Goal: Task Accomplishment & Management: Manage account settings

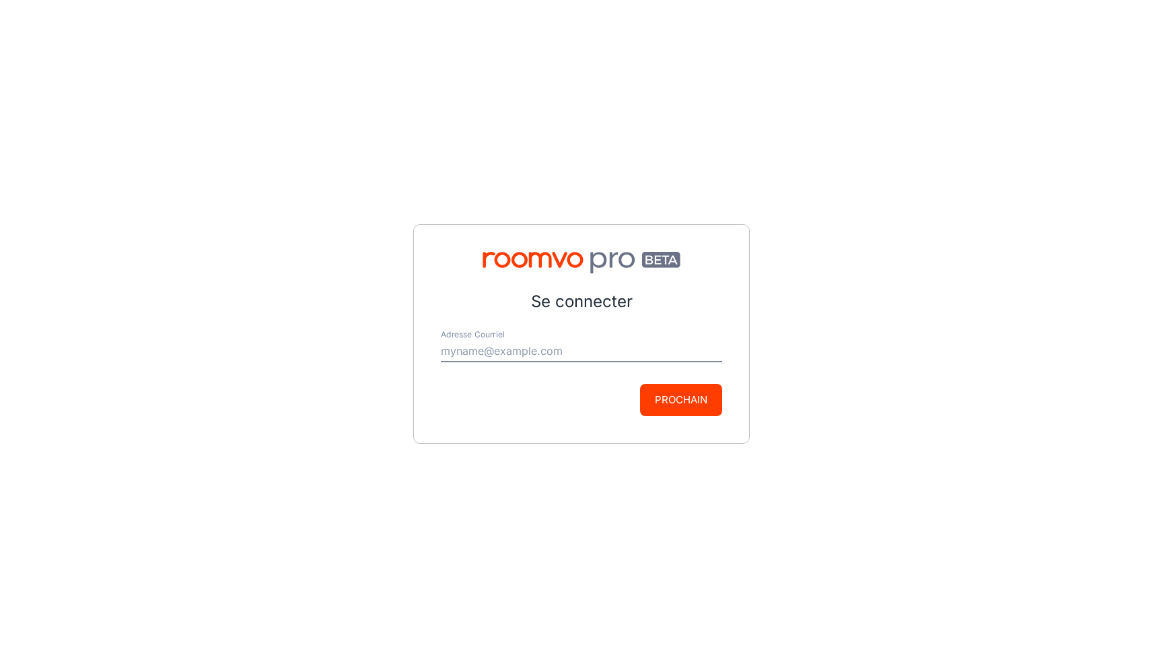
click at [584, 353] on input "Adresse Courriel" at bounding box center [581, 352] width 281 height 22
type input "[EMAIL_ADDRESS][DOMAIN_NAME]"
click at [709, 397] on button "Prochain" at bounding box center [681, 400] width 82 height 32
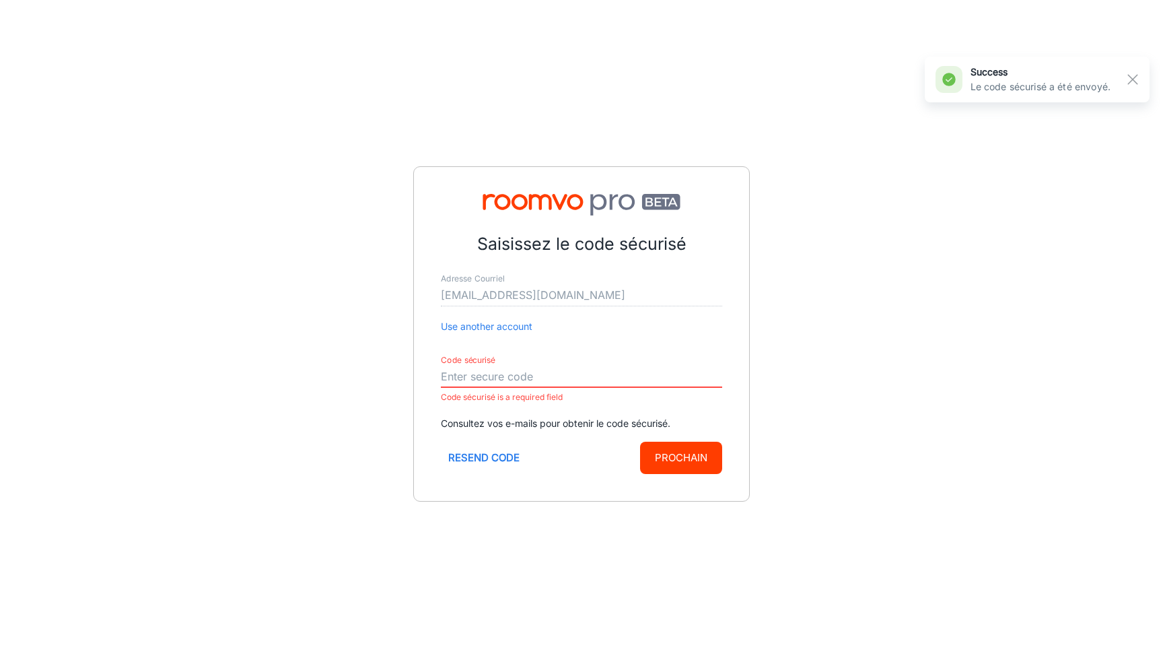
click at [599, 373] on input "Code sécurisé" at bounding box center [581, 377] width 281 height 22
paste input "692039"
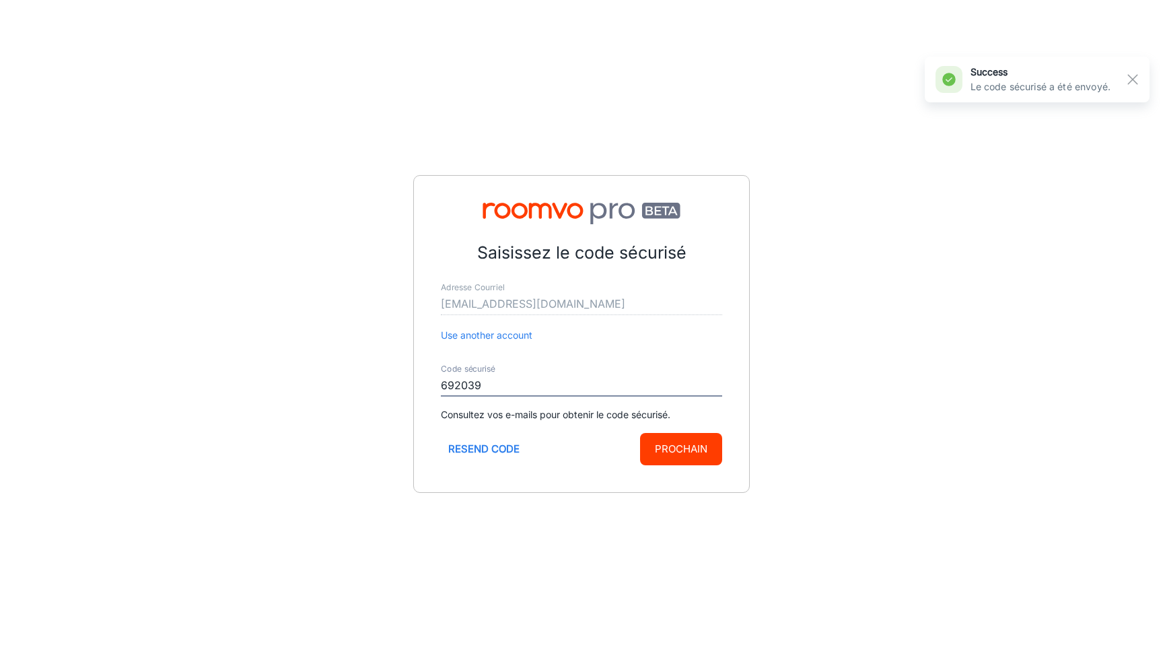
type input "692039"
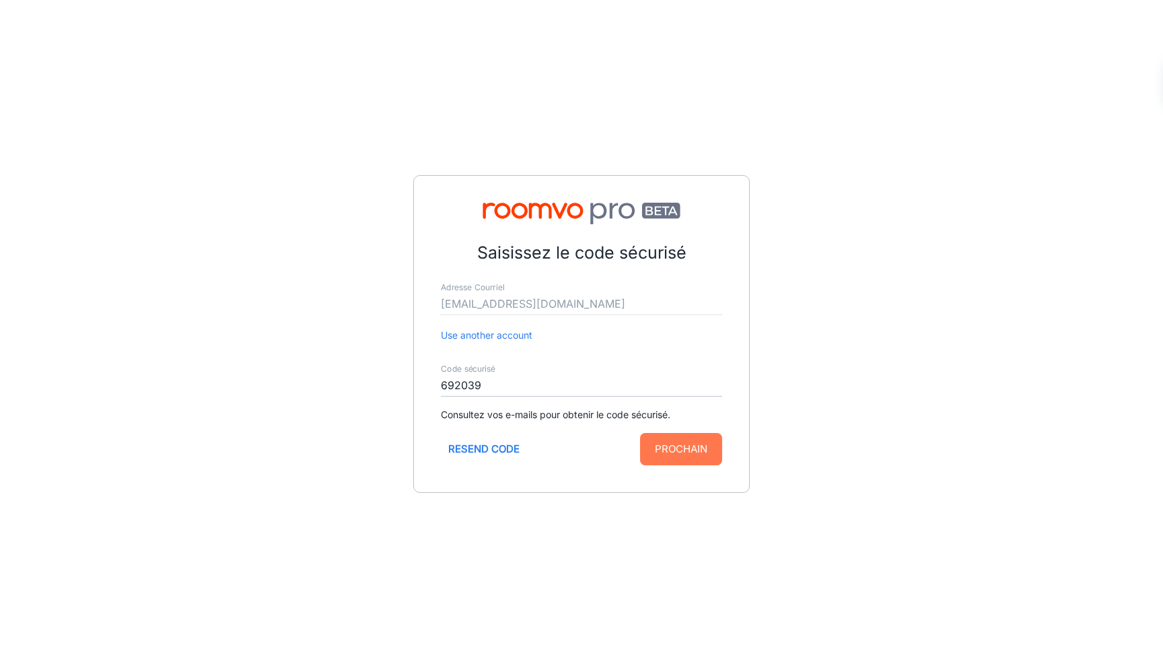
click at [704, 446] on button "Prochain" at bounding box center [681, 449] width 82 height 32
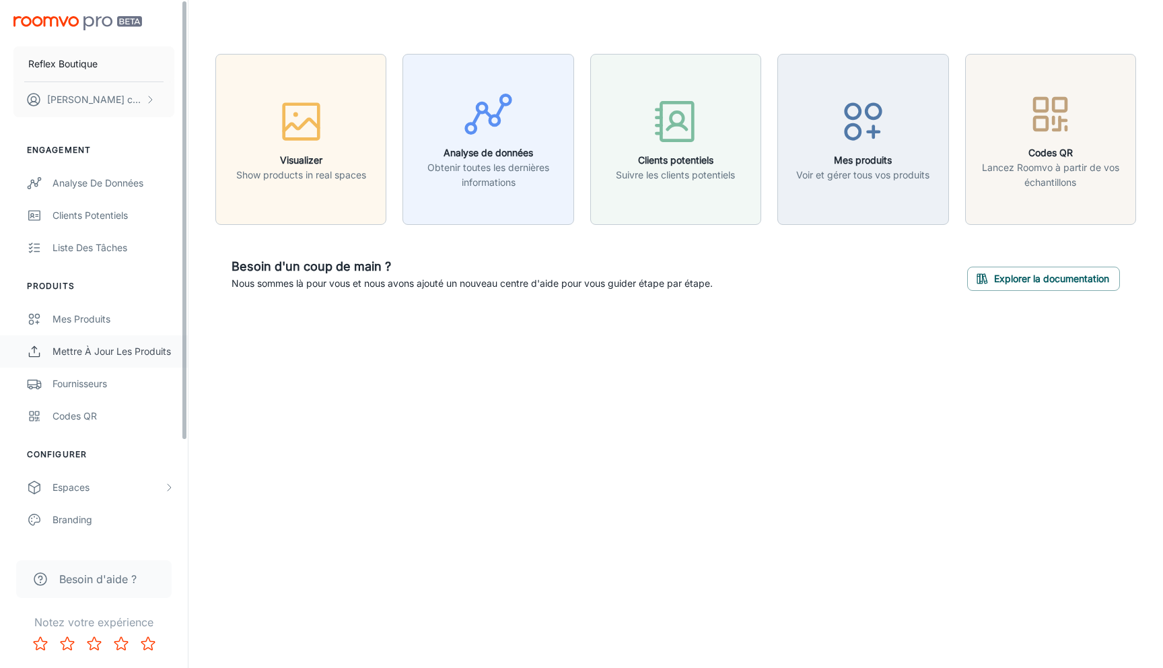
click at [121, 345] on div "Mettre à jour les produits" at bounding box center [114, 351] width 122 height 15
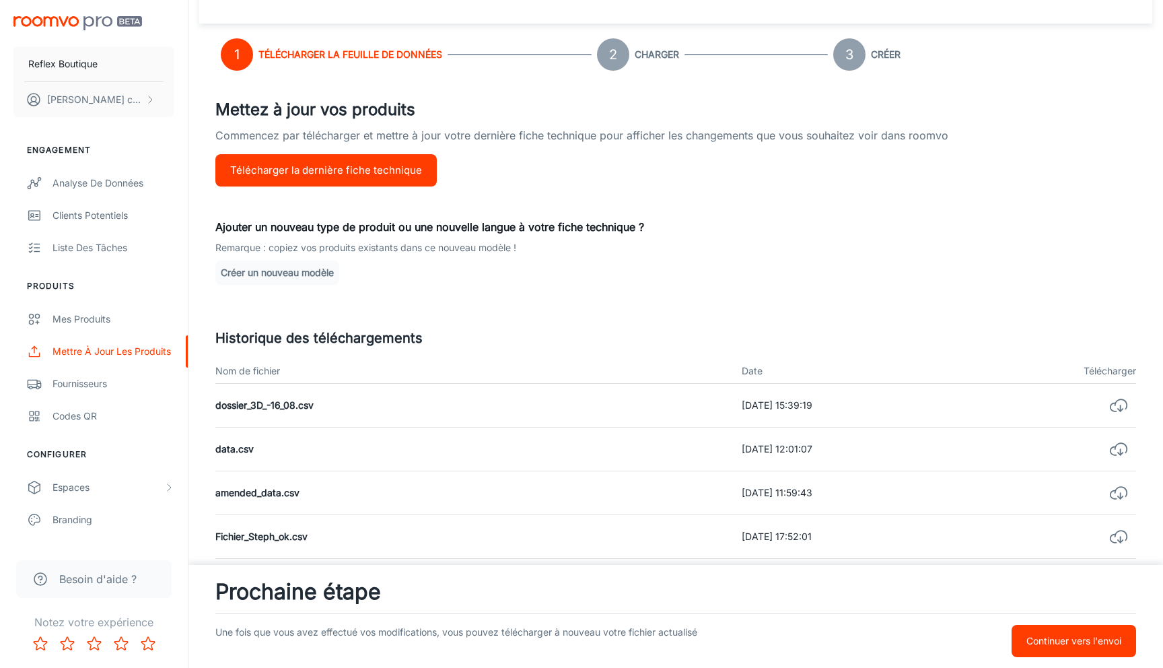
scroll to position [63, 0]
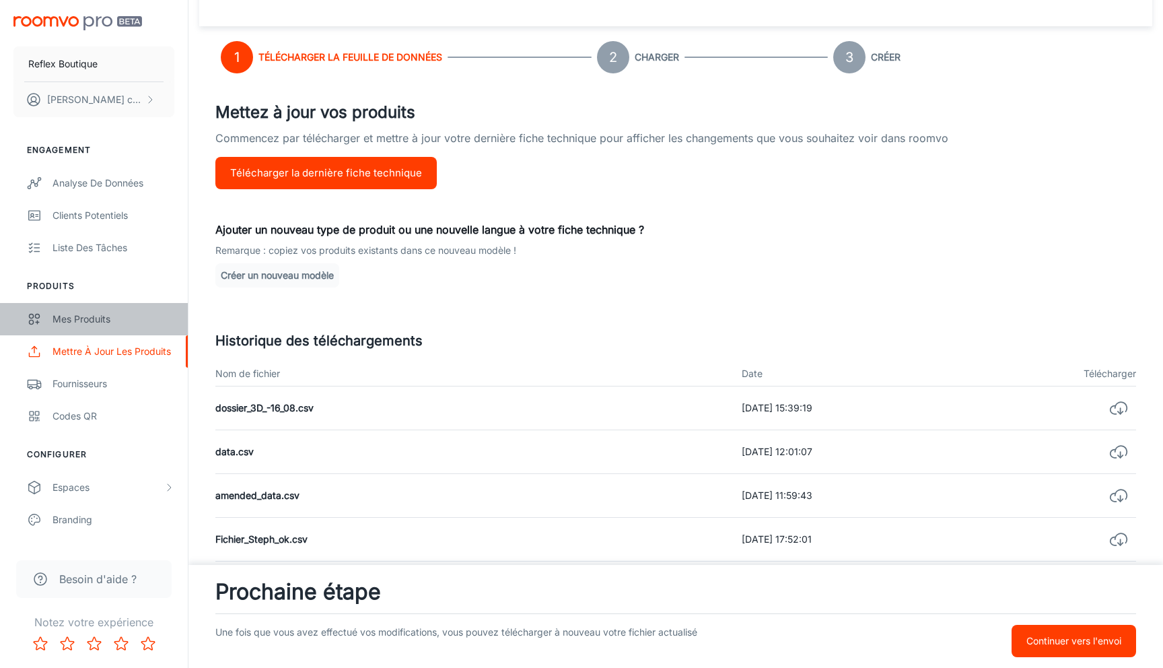
click at [104, 306] on link "Mes produits" at bounding box center [94, 319] width 188 height 32
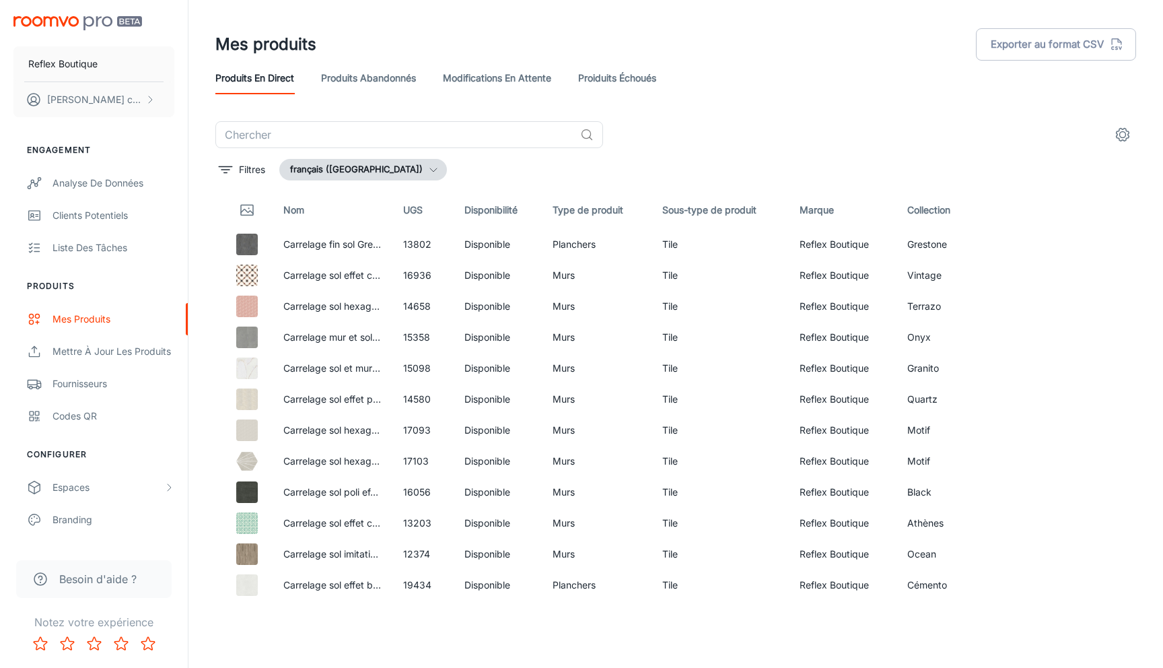
click at [638, 76] on link "Proiduits Échoués" at bounding box center [617, 78] width 78 height 32
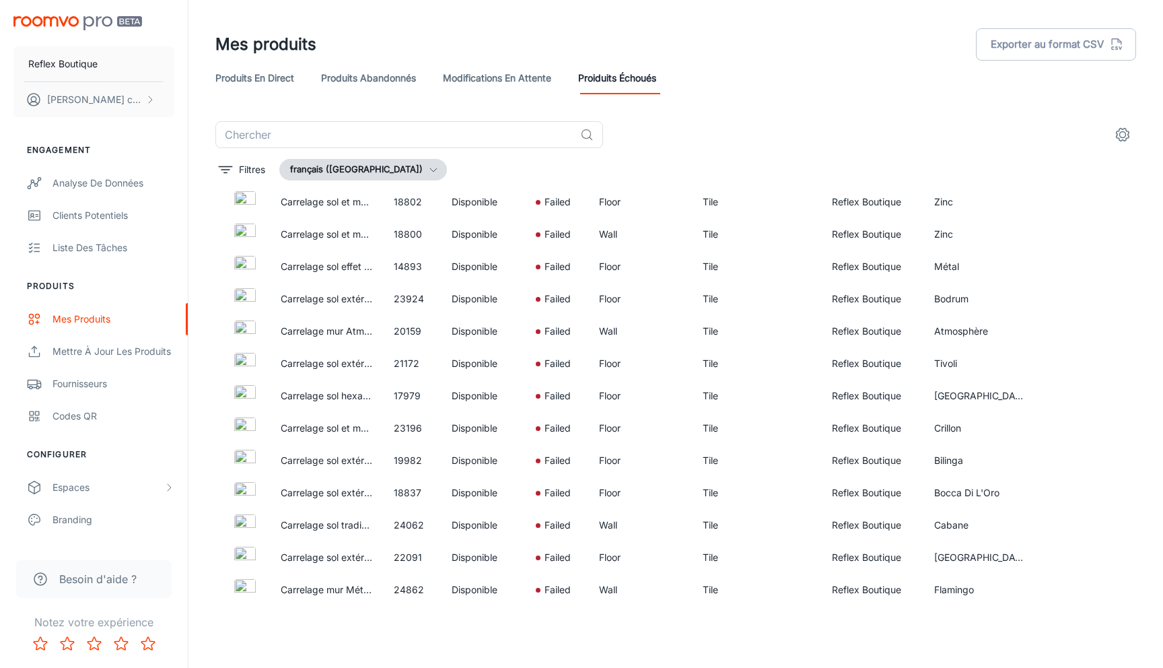
scroll to position [5020, 0]
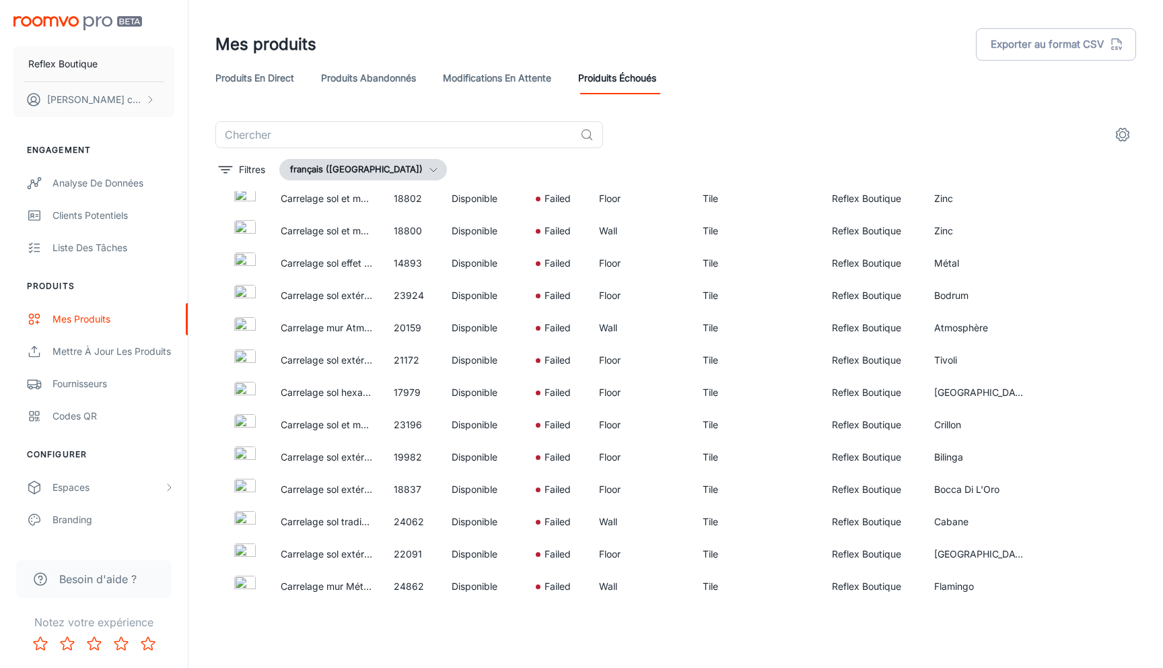
click at [524, 88] on link "Modifications en attente" at bounding box center [497, 78] width 108 height 32
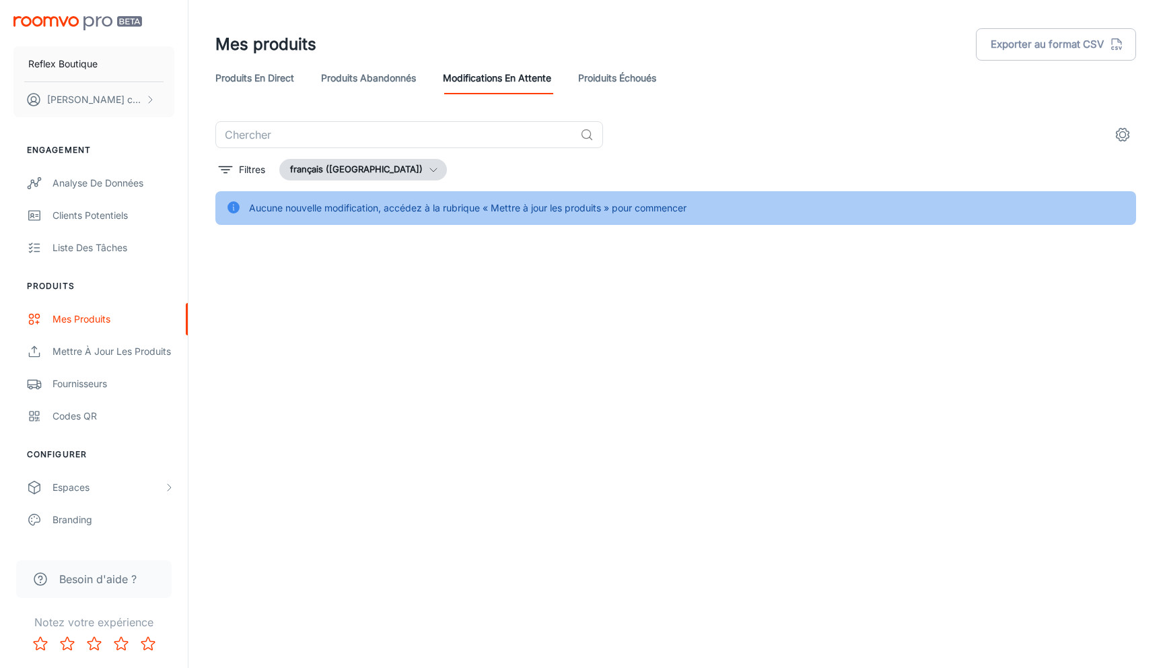
click at [351, 78] on link "Produits abandonnés" at bounding box center [368, 78] width 95 height 32
click at [256, 85] on link "Produits en direct" at bounding box center [254, 78] width 79 height 32
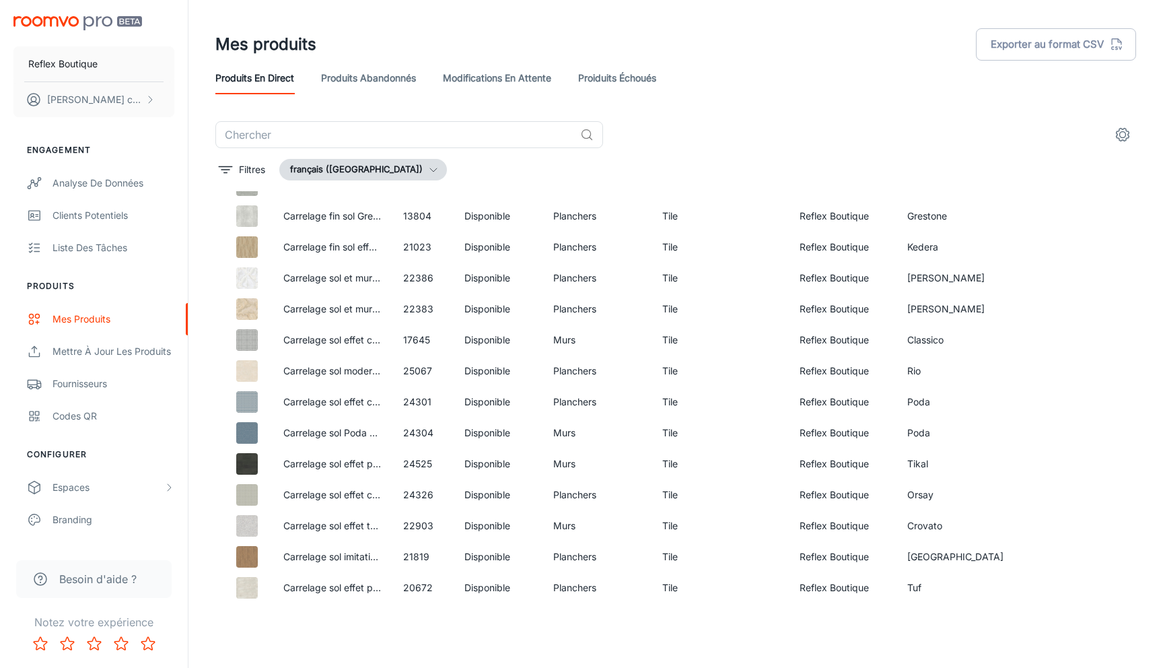
scroll to position [19669, 0]
